Goal: Obtain resource: Obtain resource

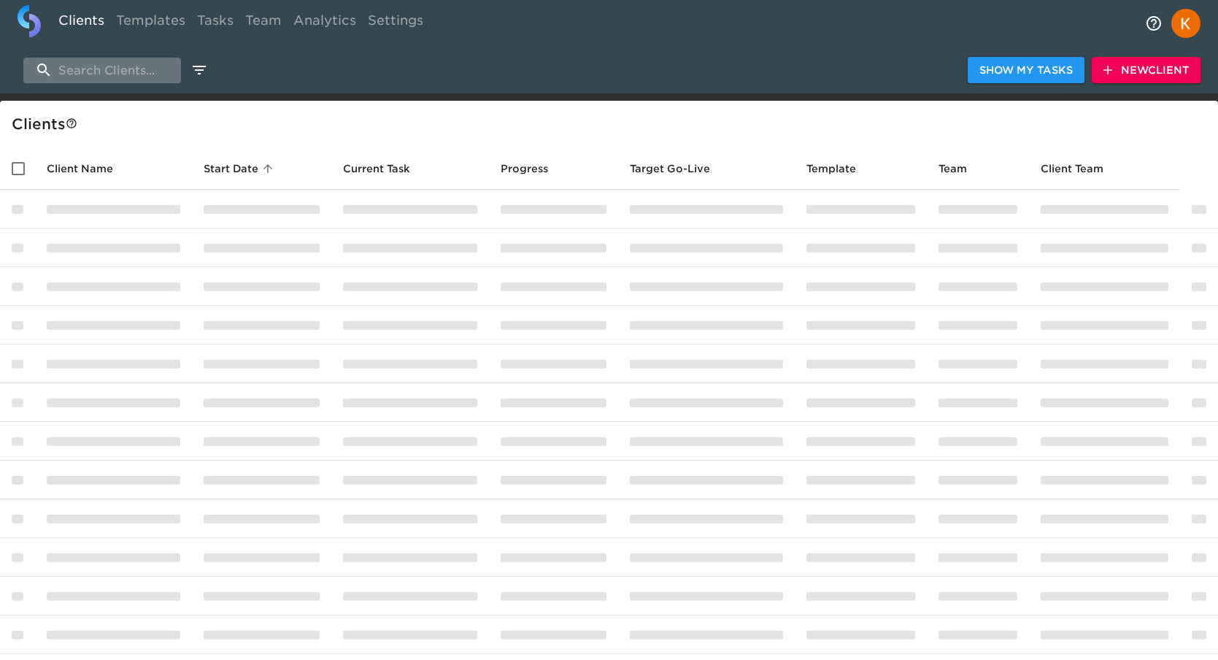
drag, startPoint x: 123, startPoint y: 71, endPoint x: 131, endPoint y: 74, distance: 9.2
click at [123, 71] on input "search" at bounding box center [102, 71] width 158 height 26
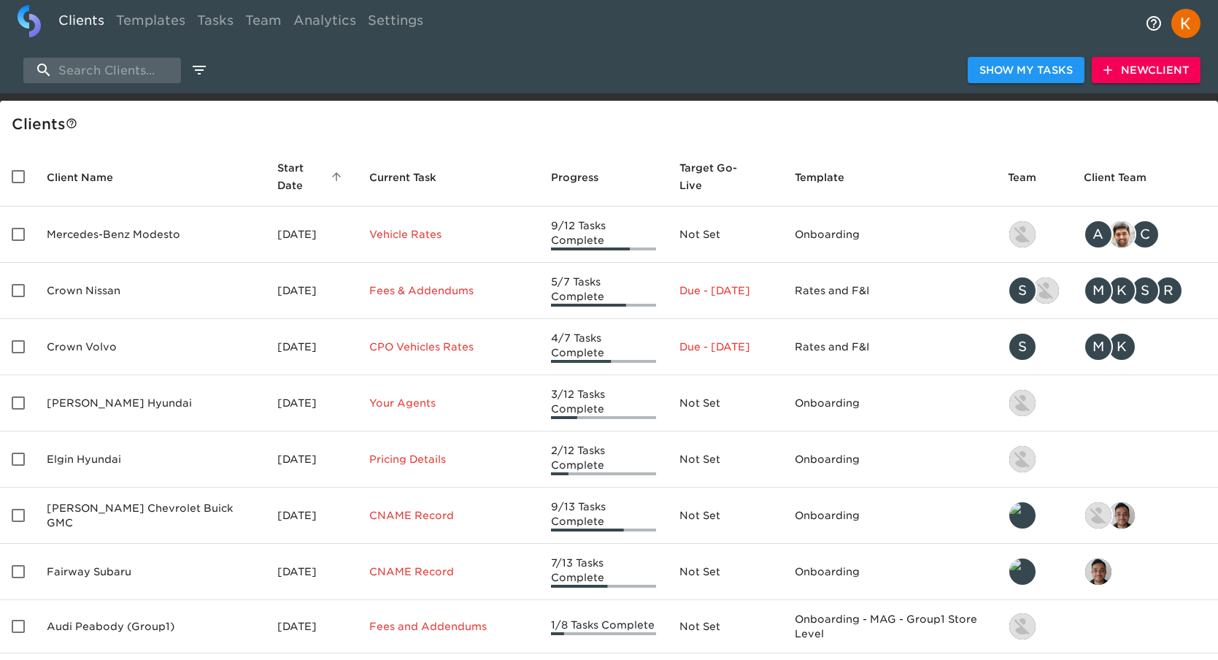
click at [330, 182] on icon "enhanced table" at bounding box center [336, 176] width 13 height 13
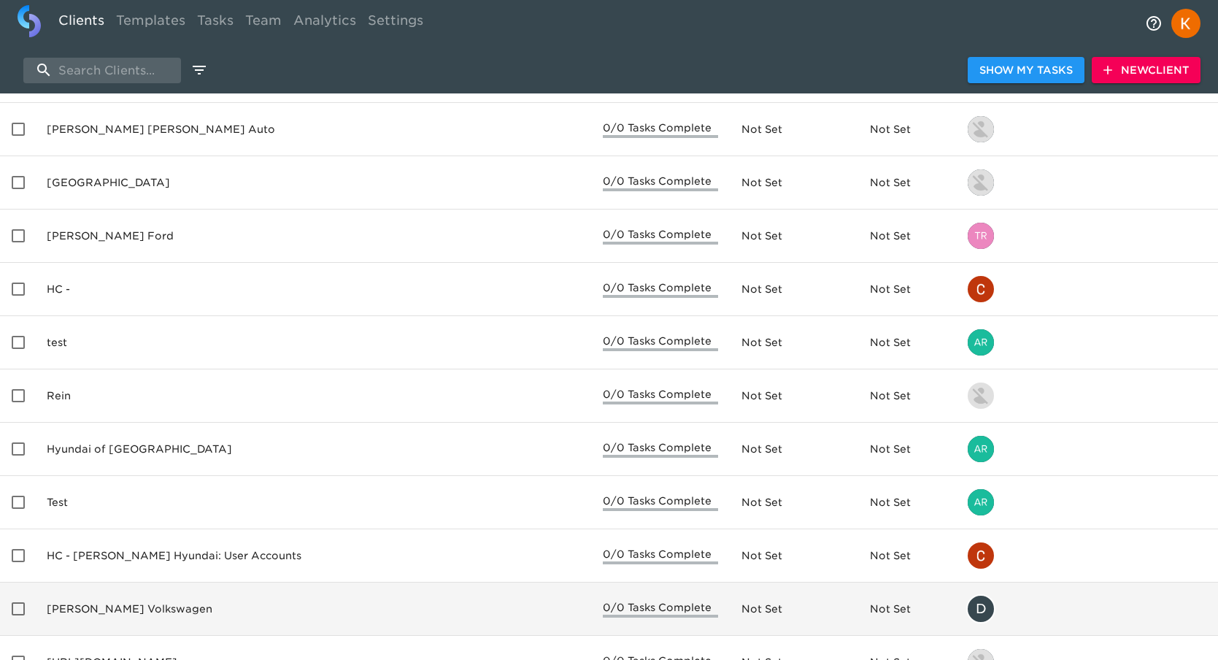
scroll to position [2444, 0]
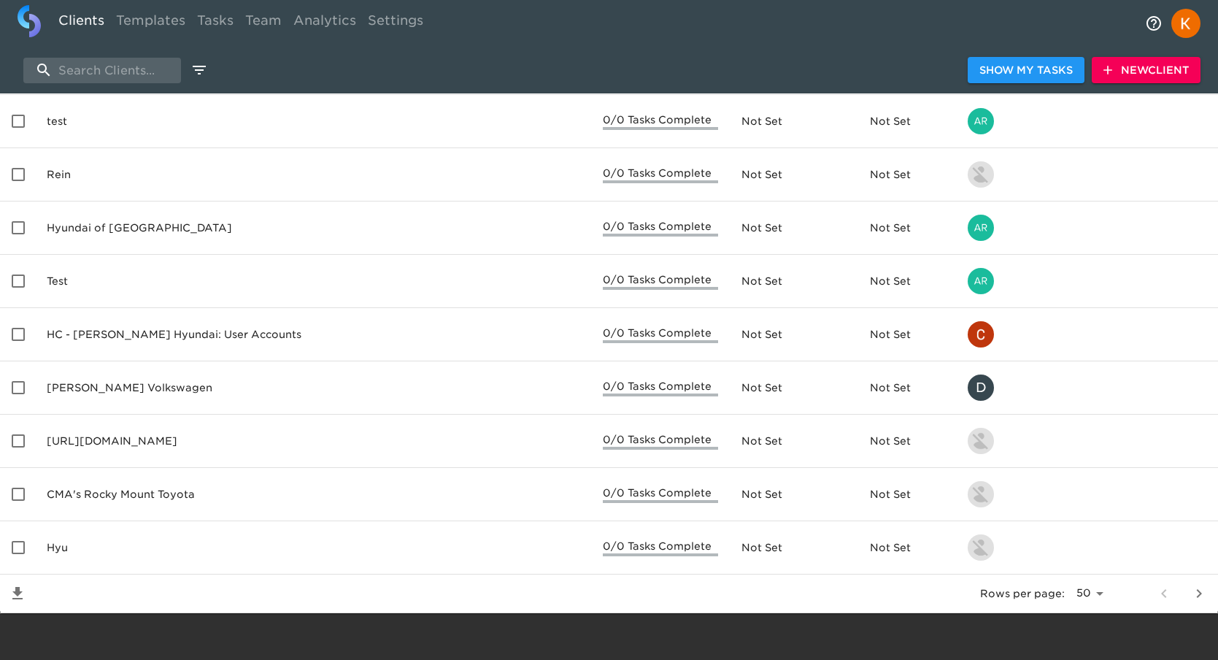
click at [1109, 595] on div "Rows per page: 5 10 25 50 All" at bounding box center [626, 593] width 1183 height 38
click at [1084, 594] on select "5 10 25 50 All" at bounding box center [1090, 593] width 38 height 22
select select "-1"
click at [1079, 582] on select "5 10 25 50 All" at bounding box center [1090, 593] width 38 height 22
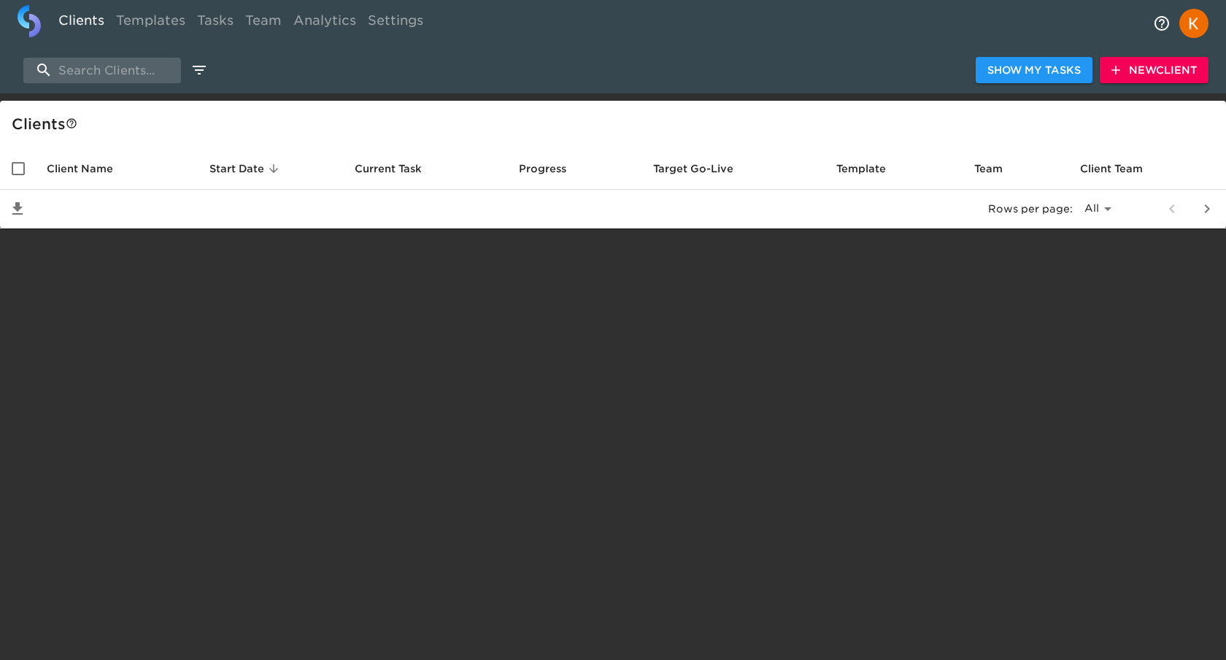
click at [297, 143] on div "Client s" at bounding box center [613, 124] width 1226 height 47
click at [152, 28] on link "Templates" at bounding box center [150, 23] width 81 height 36
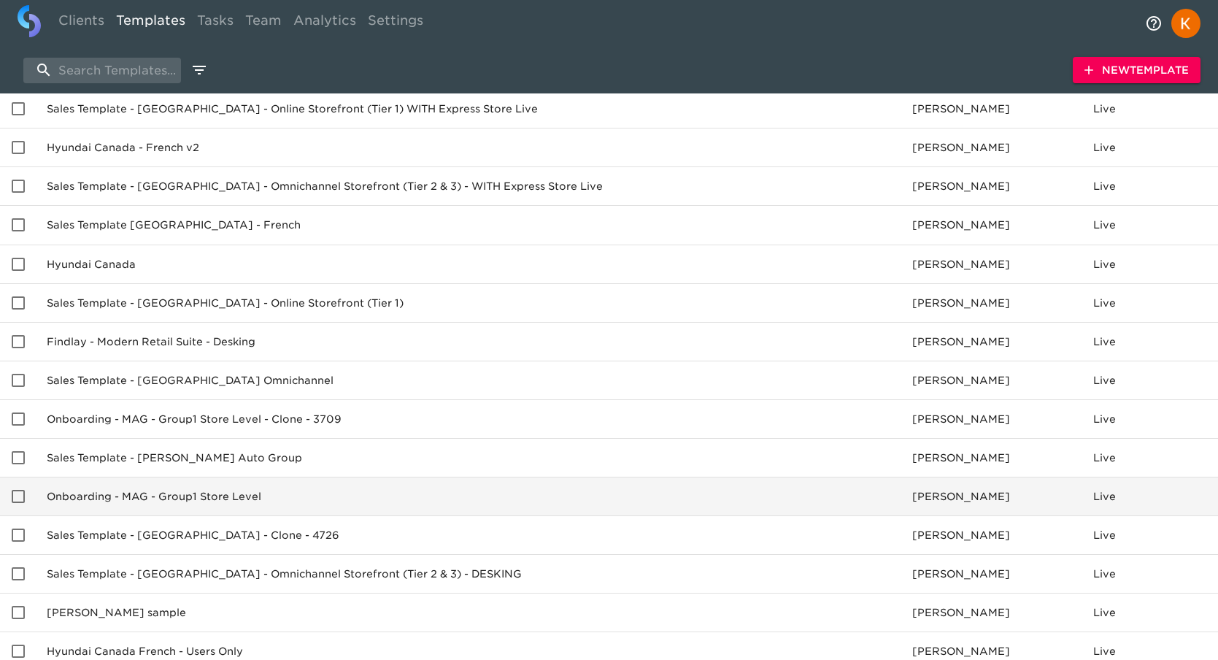
scroll to position [803, 0]
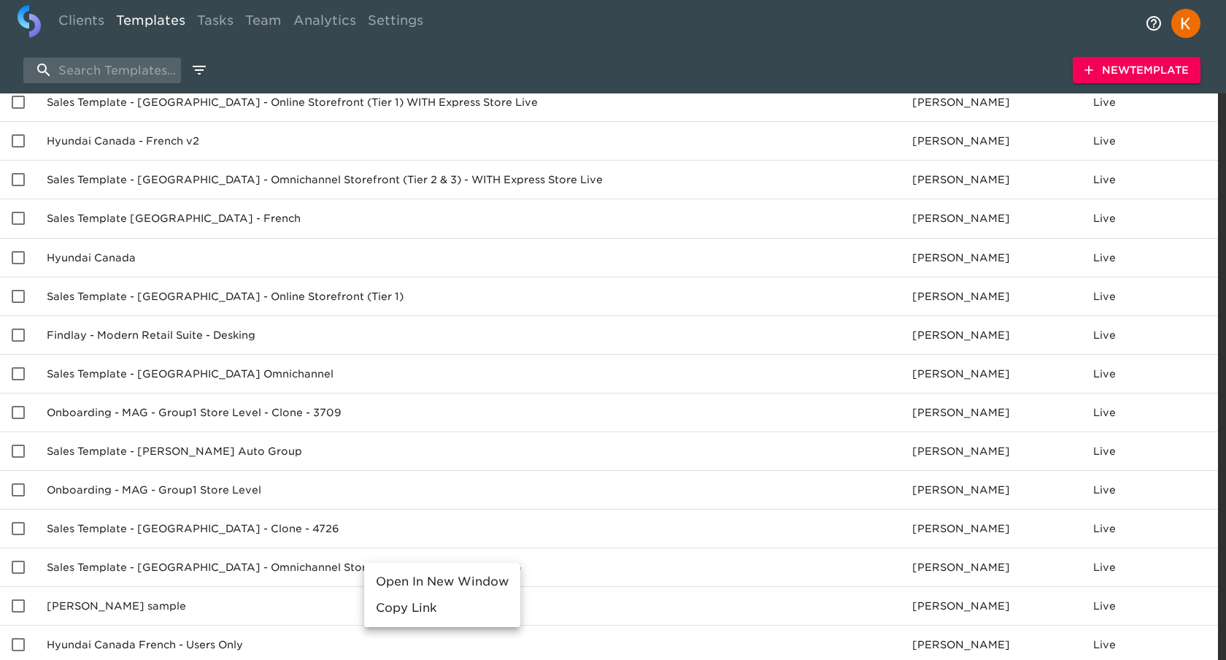
click at [409, 575] on li "Open In New Window" at bounding box center [442, 582] width 156 height 26
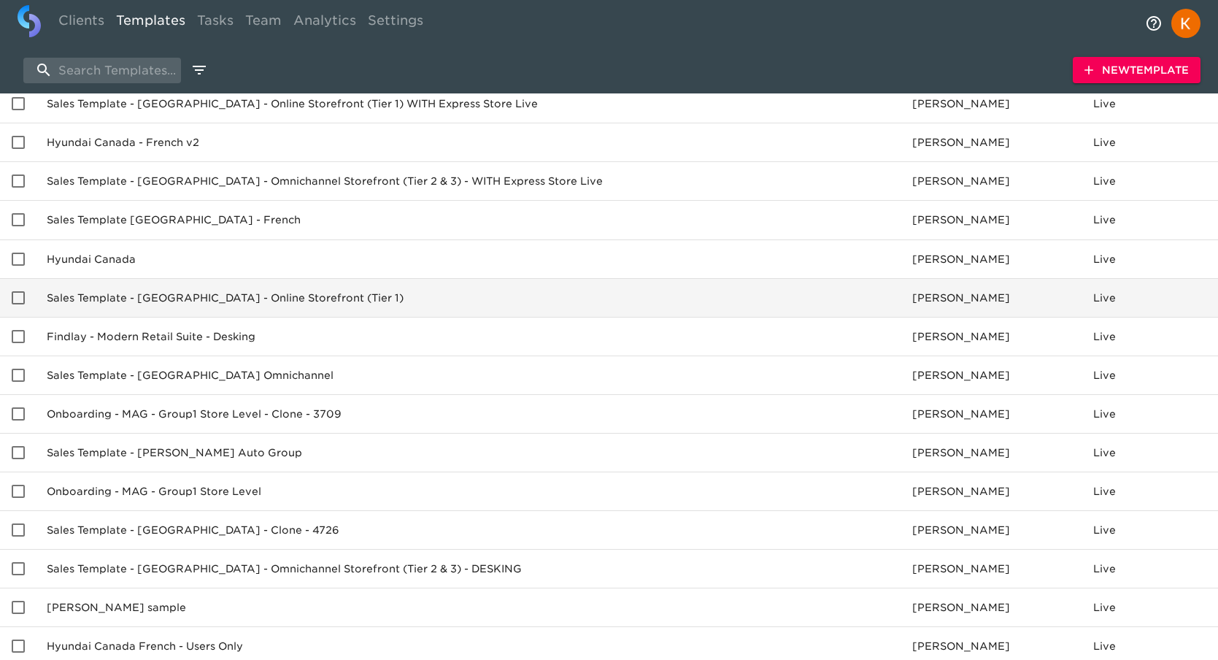
scroll to position [802, 0]
click at [169, 296] on td "Sales Template - [GEOGRAPHIC_DATA] - Online Storefront (Tier 1)" at bounding box center [468, 296] width 866 height 39
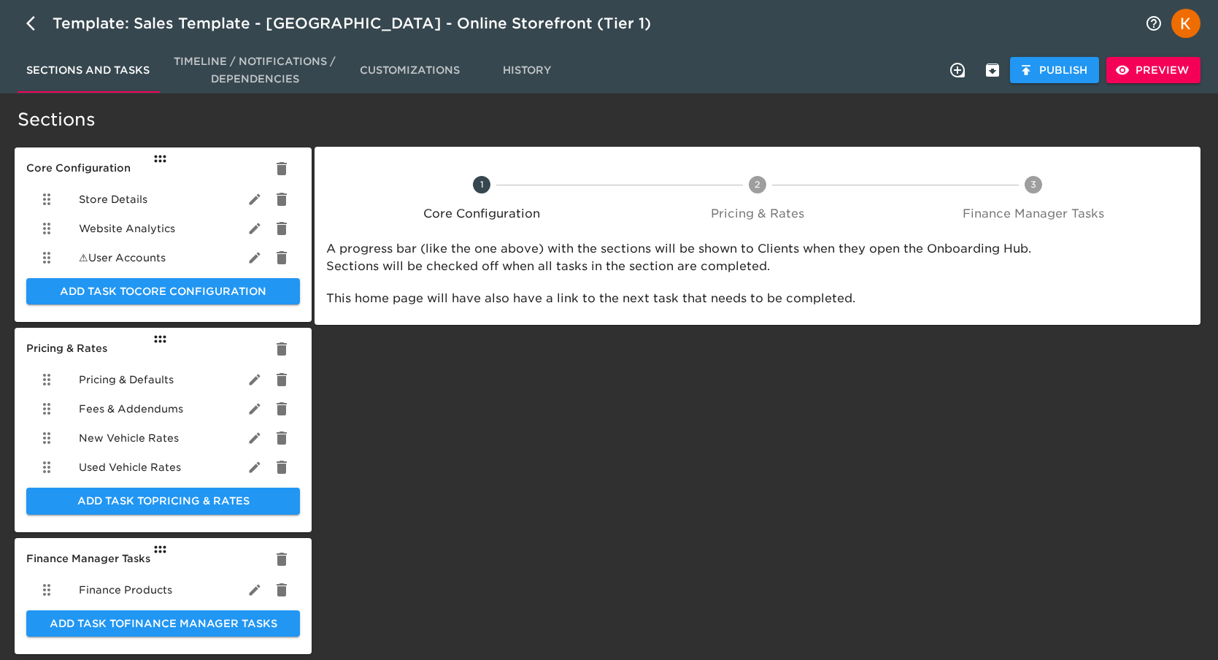
click at [126, 376] on span "Pricing & Defaults" at bounding box center [126, 379] width 95 height 15
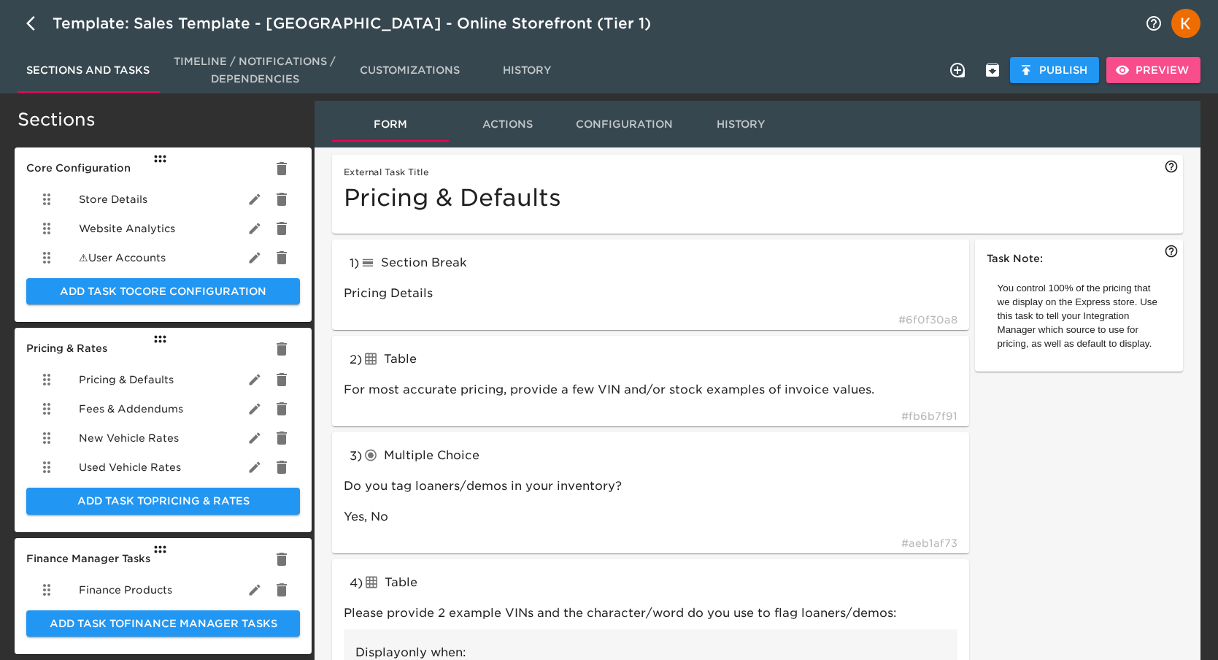
click at [1153, 60] on button "Preview" at bounding box center [1154, 70] width 94 height 27
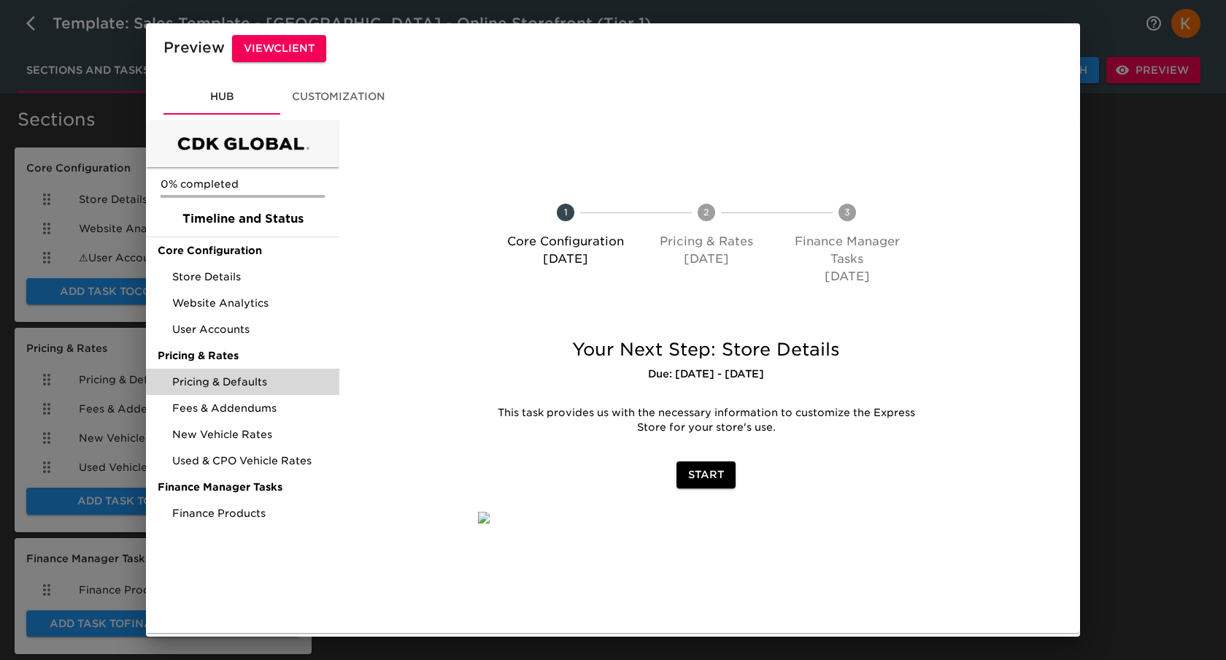
click at [216, 388] on div "Pricing & Defaults" at bounding box center [242, 382] width 193 height 26
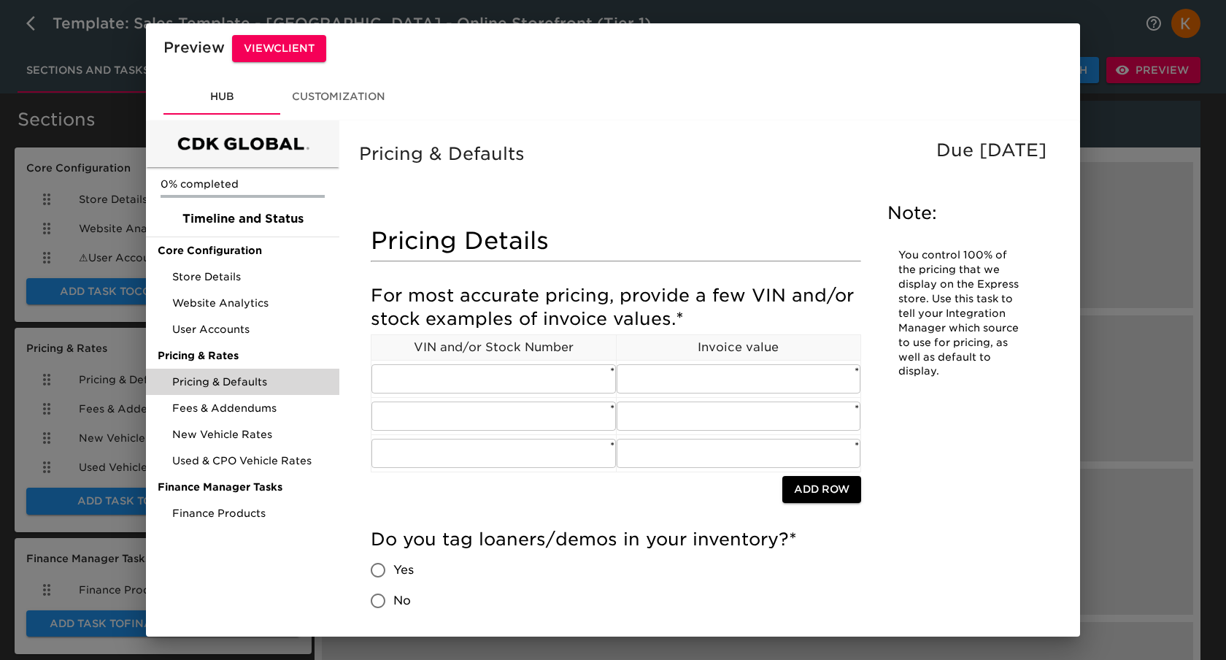
click at [648, 94] on div "Hub Customization" at bounding box center [613, 97] width 934 height 47
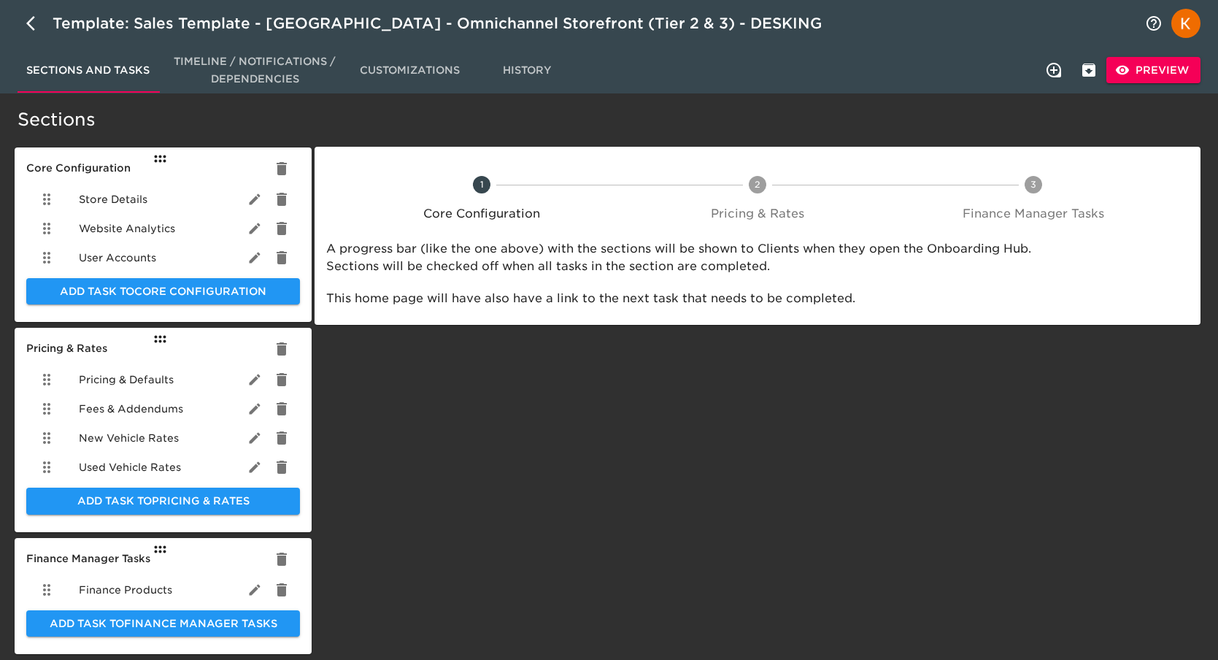
click at [141, 361] on ul "Pricing & Defaults Fees & Addendums New Vehicle Rates Used Vehicle Rates" at bounding box center [163, 423] width 274 height 128
click at [140, 378] on span "Pricing & Defaults" at bounding box center [126, 379] width 95 height 15
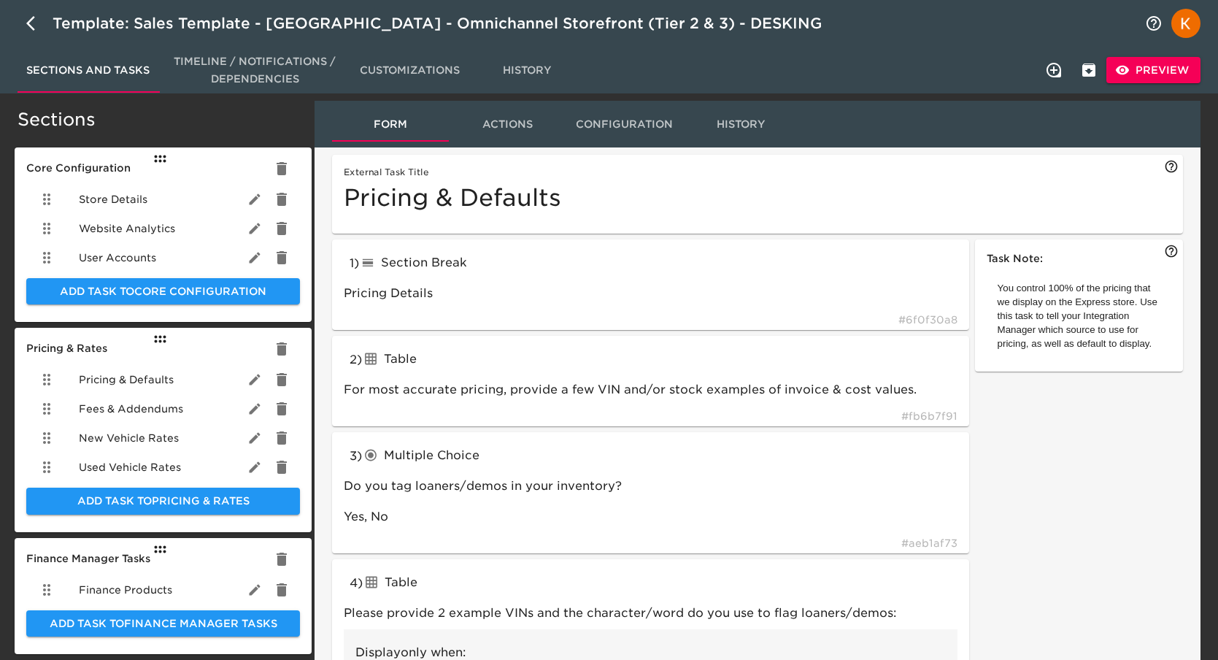
click at [1142, 74] on span "Preview" at bounding box center [1153, 70] width 71 height 18
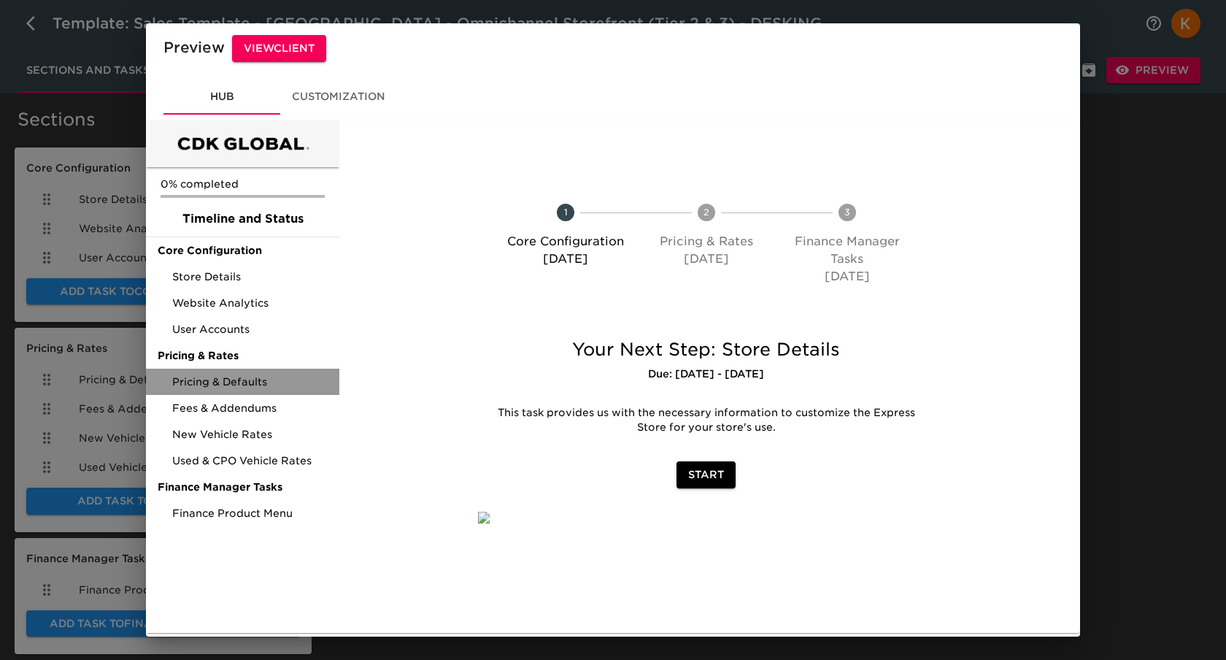
click at [228, 377] on span "Pricing & Defaults" at bounding box center [249, 381] width 155 height 15
